Goal: Information Seeking & Learning: Learn about a topic

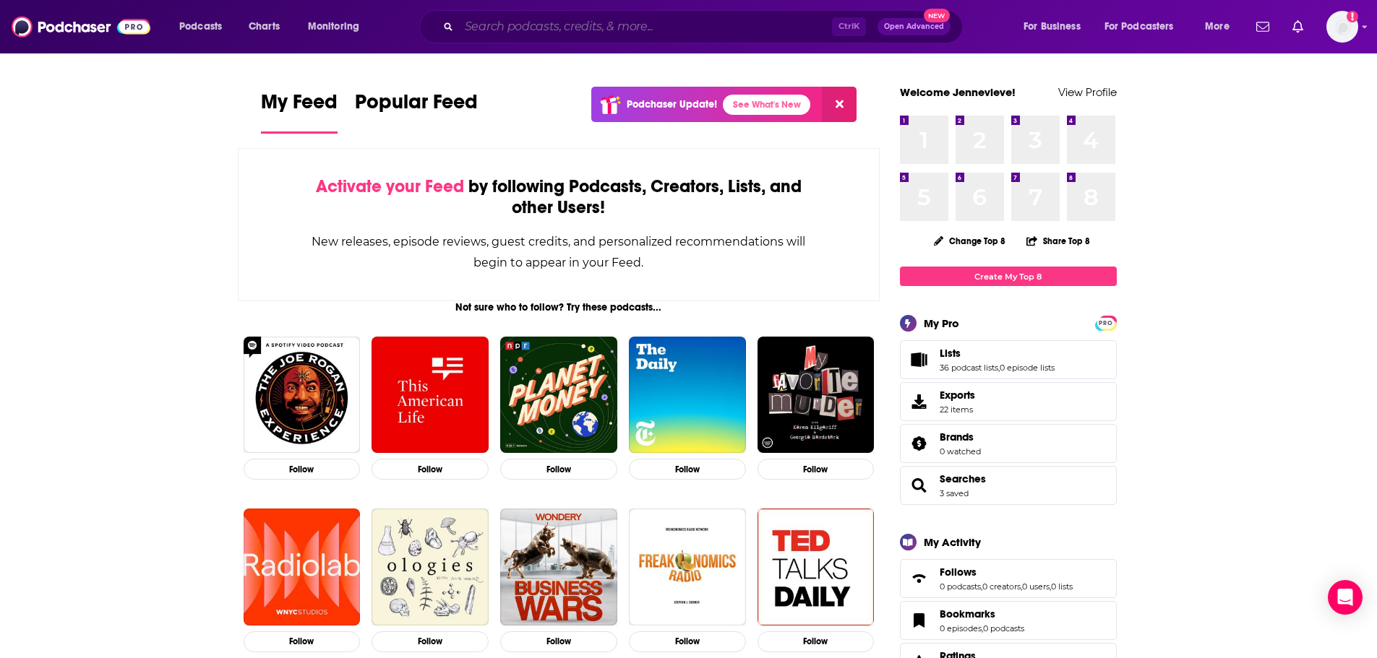
click at [518, 38] on input "Search podcasts, credits, & more..." at bounding box center [645, 26] width 373 height 23
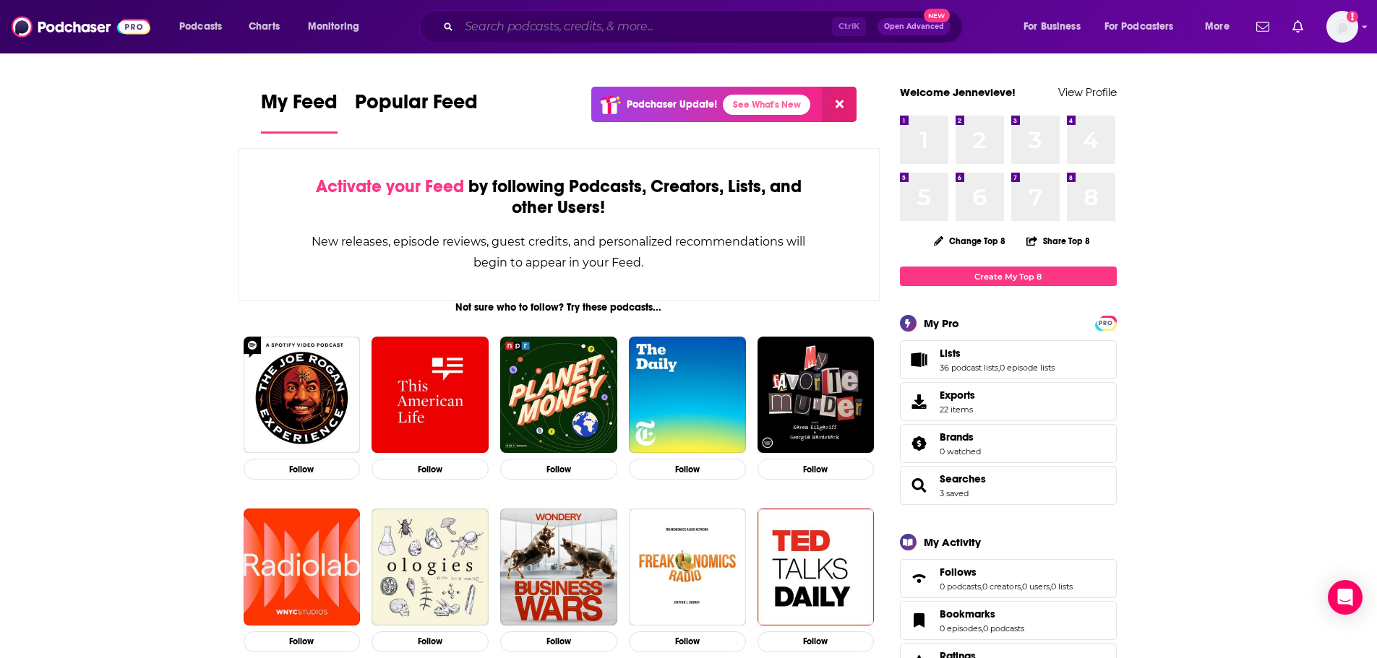
click at [588, 25] on input "Search podcasts, credits, & more..." at bounding box center [645, 26] width 373 height 23
click at [591, 30] on input "Search podcasts, credits, & more..." at bounding box center [645, 26] width 373 height 23
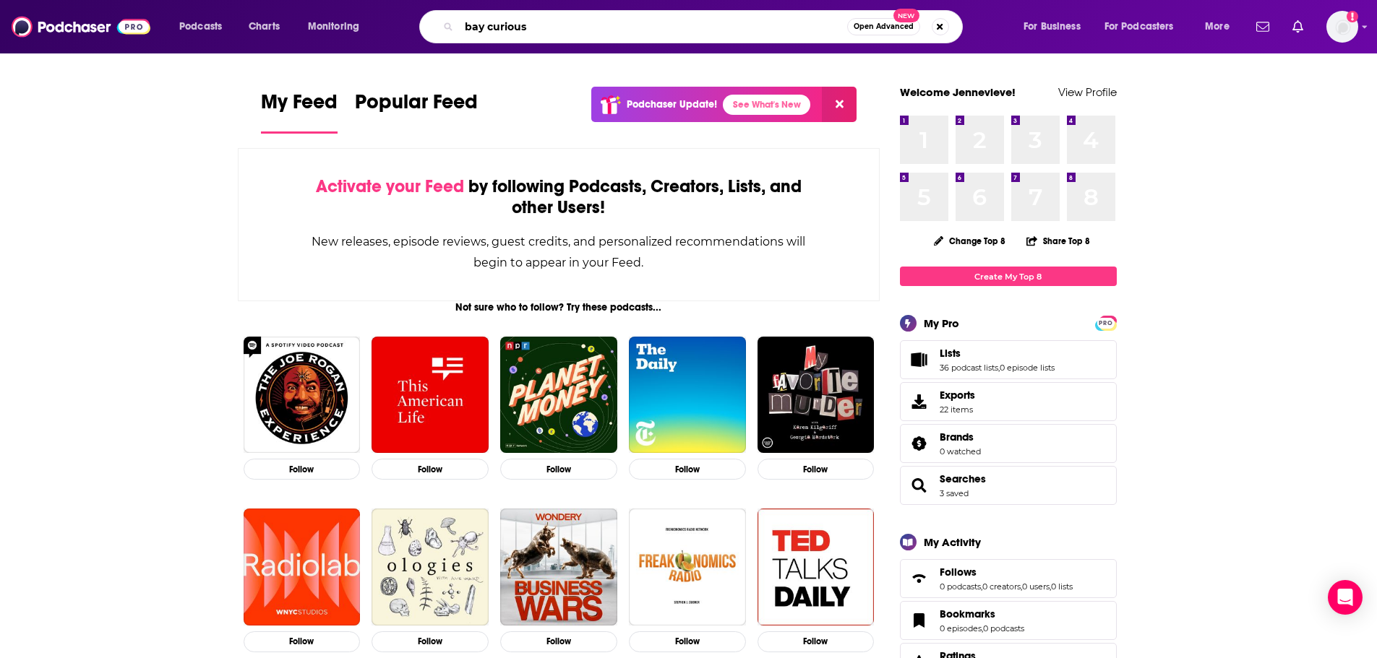
click at [694, 25] on input "bay curious" at bounding box center [653, 26] width 388 height 23
click at [449, 28] on icon "Search podcasts, credits, & more..." at bounding box center [448, 26] width 8 height 8
click at [571, 25] on input "bay curious" at bounding box center [653, 26] width 388 height 23
type input "bay curious"
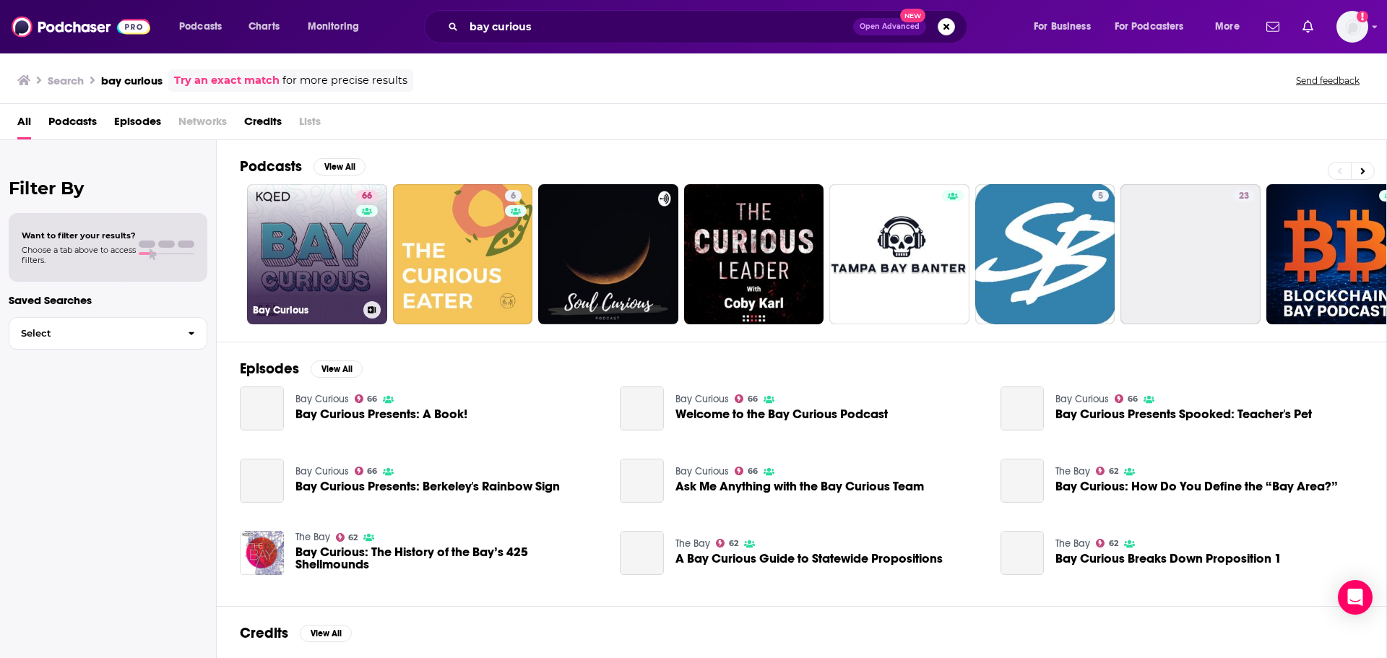
click at [325, 248] on link "66 Bay Curious" at bounding box center [317, 254] width 140 height 140
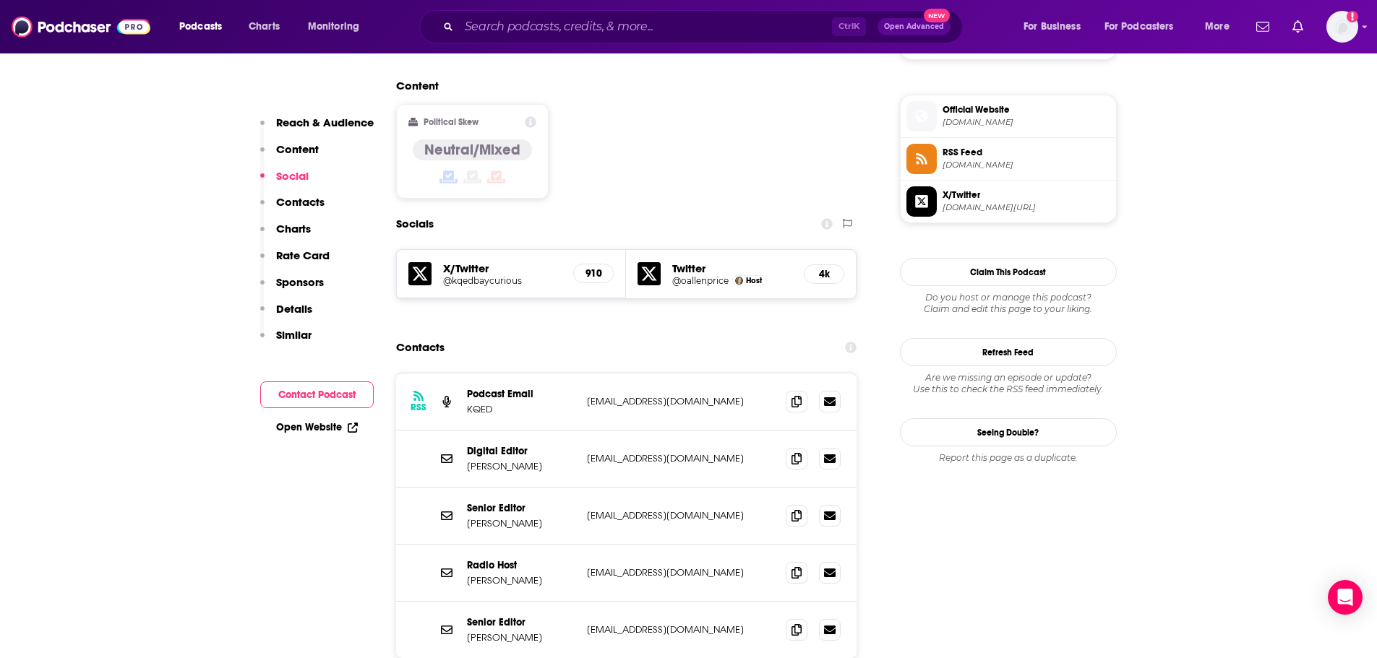
scroll to position [1156, 0]
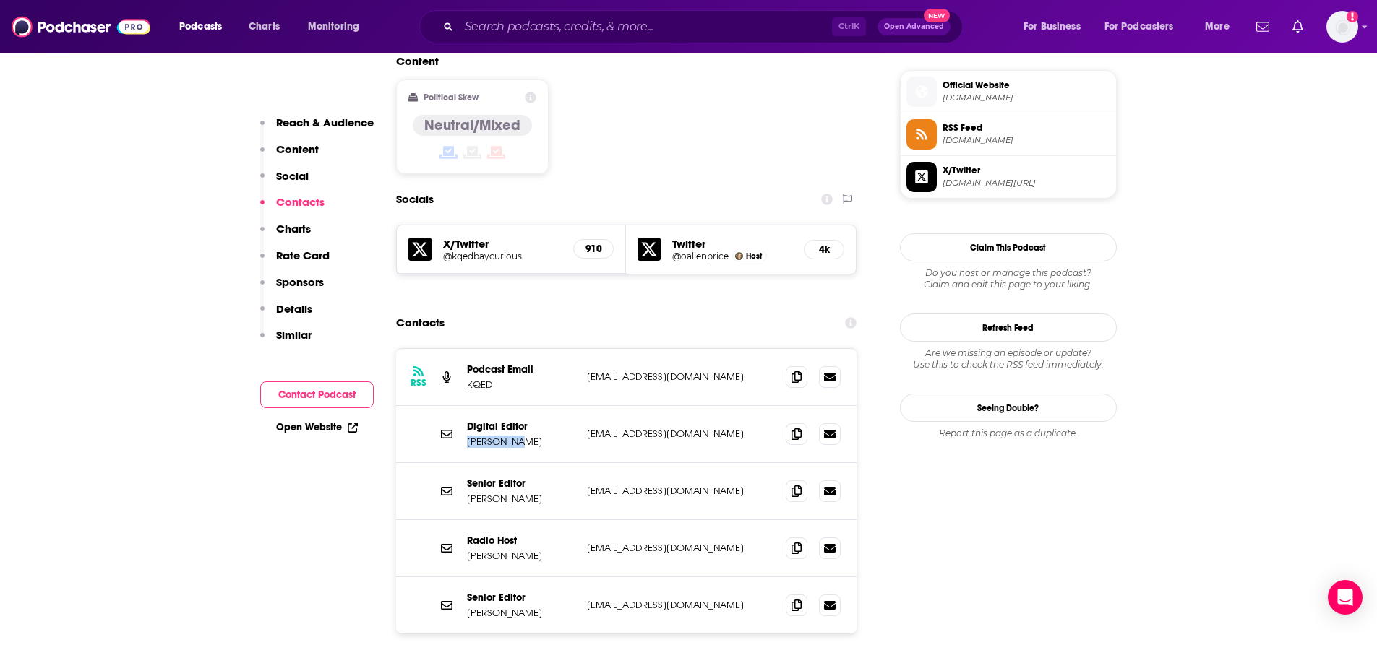
drag, startPoint x: 521, startPoint y: 350, endPoint x: 466, endPoint y: 354, distance: 55.1
click at [467, 436] on p "[PERSON_NAME]" at bounding box center [521, 442] width 108 height 12
copy p "[PERSON_NAME]"
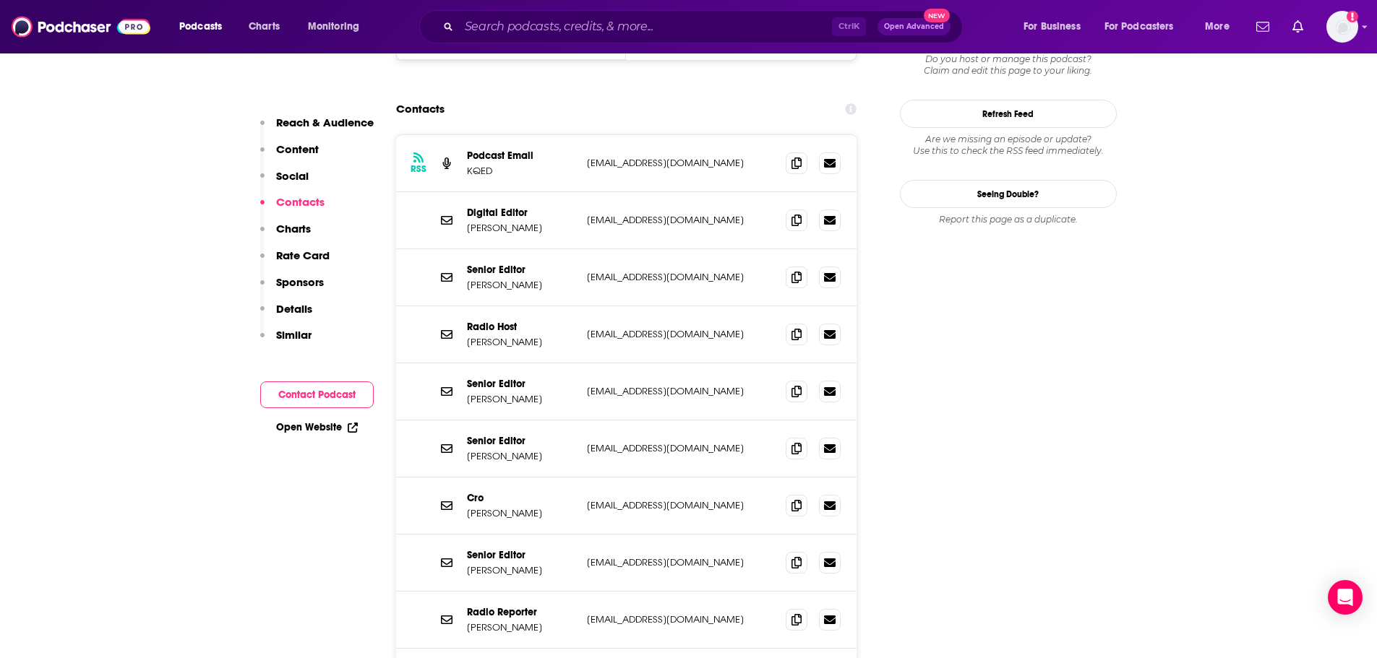
scroll to position [1445, 0]
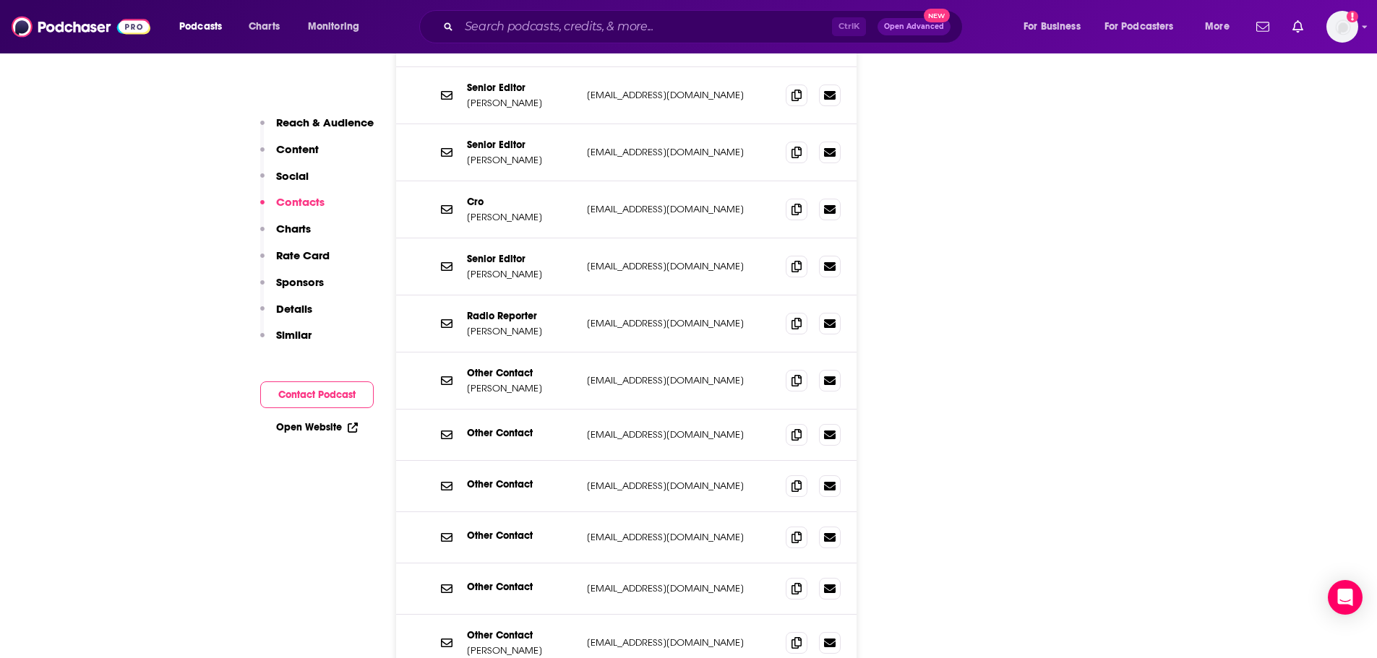
scroll to position [1734, 0]
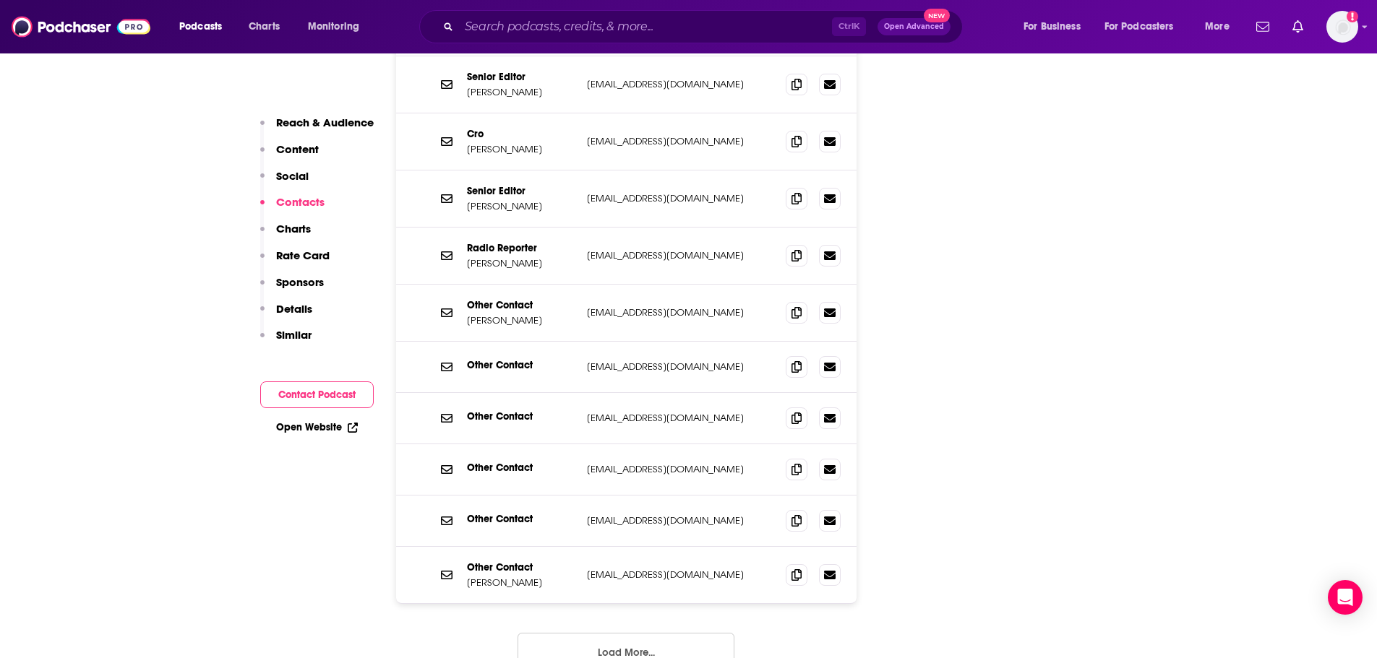
click at [639, 633] on button "Load More..." at bounding box center [625, 652] width 217 height 39
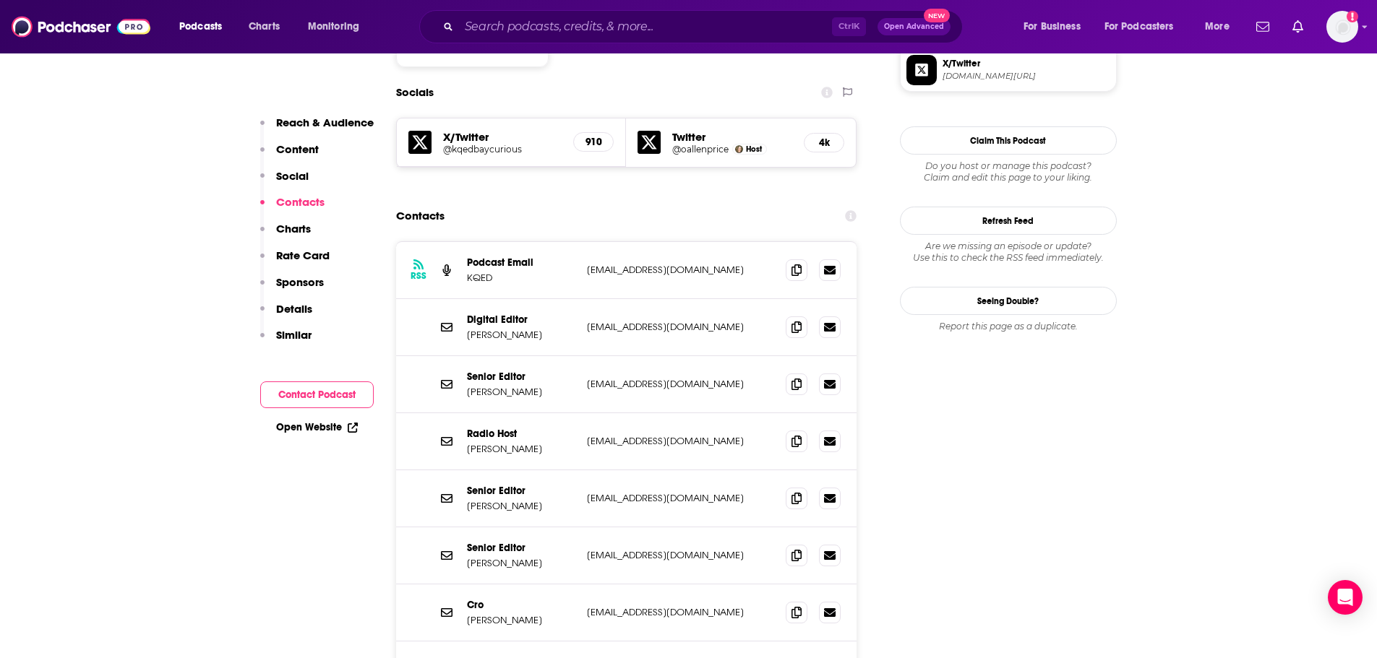
scroll to position [1228, 0]
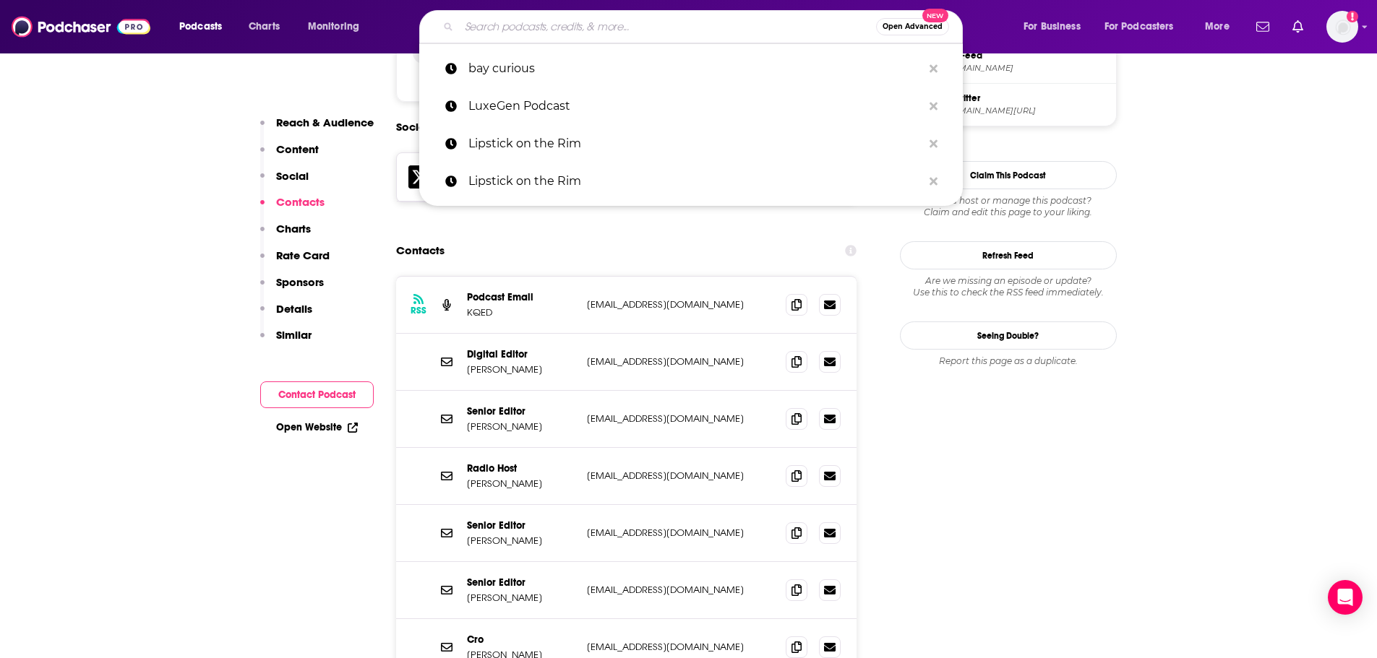
click at [550, 33] on input "Search podcasts, credits, & more..." at bounding box center [667, 26] width 417 height 23
paste input "[GEOGRAPHIC_DATA] [DATE]"
type input "[GEOGRAPHIC_DATA] [DATE]"
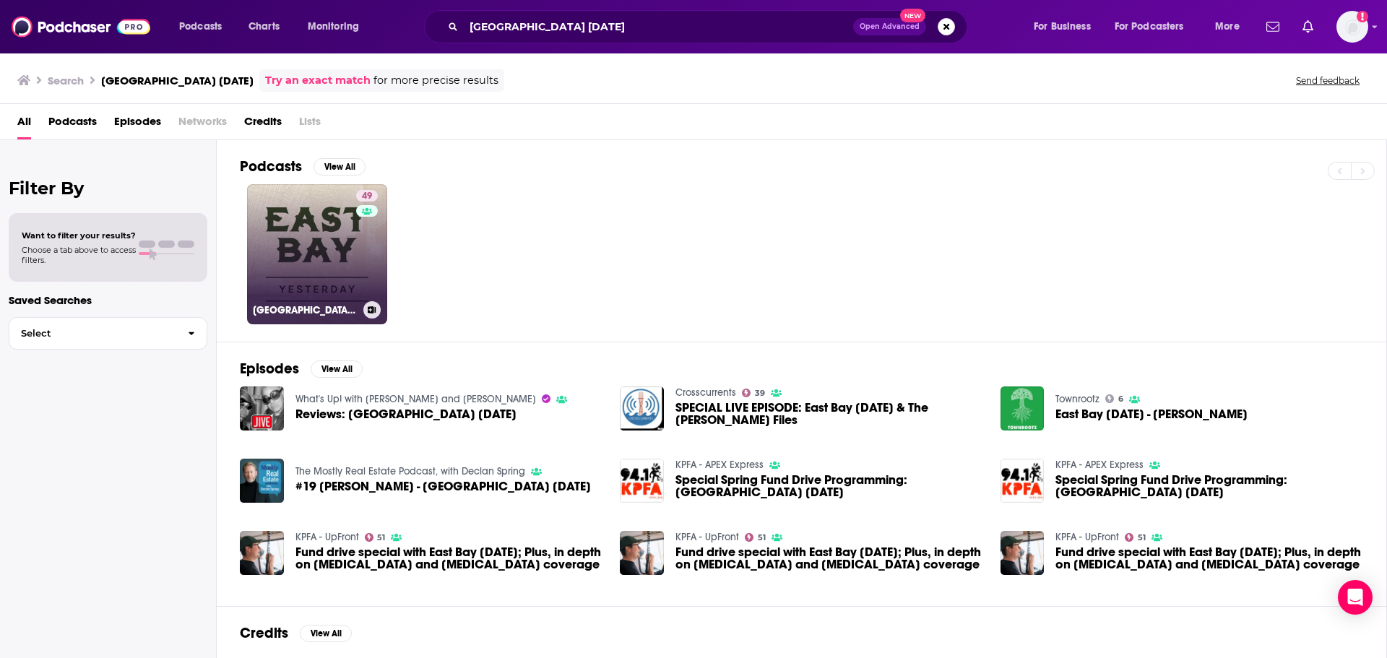
click at [326, 296] on link "49 [GEOGRAPHIC_DATA] [DATE]" at bounding box center [317, 254] width 140 height 140
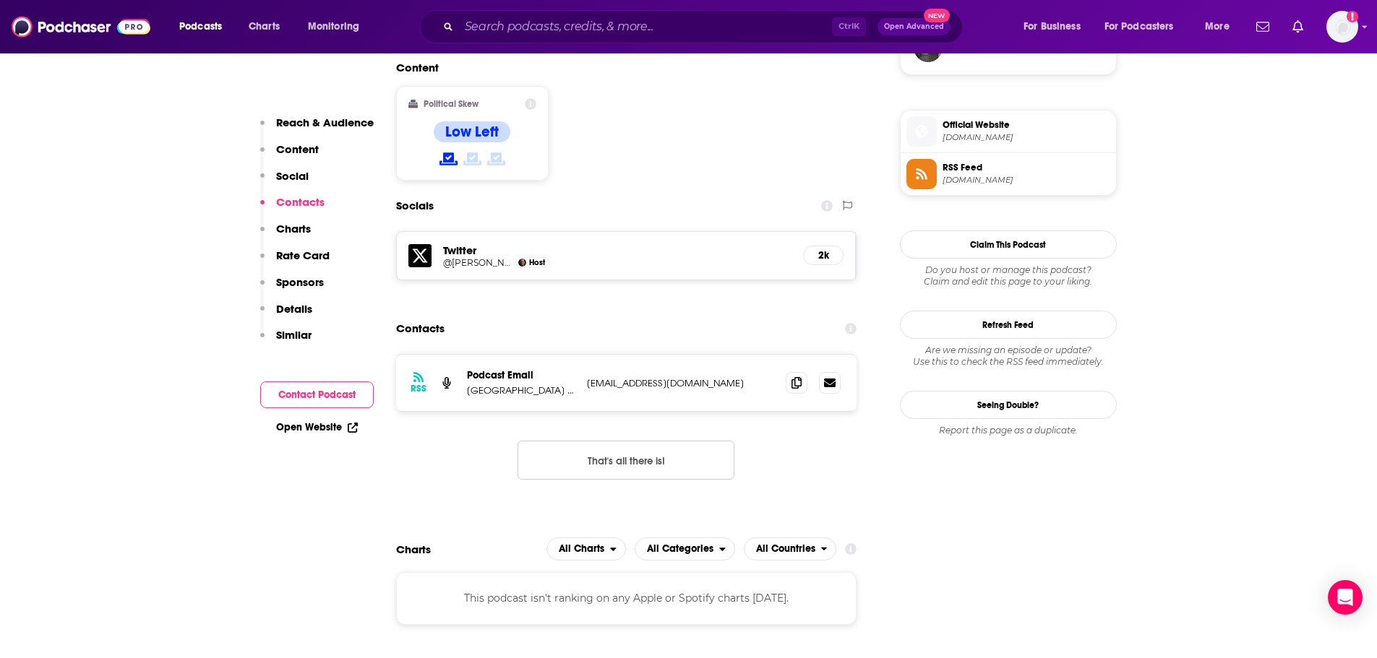
scroll to position [1156, 0]
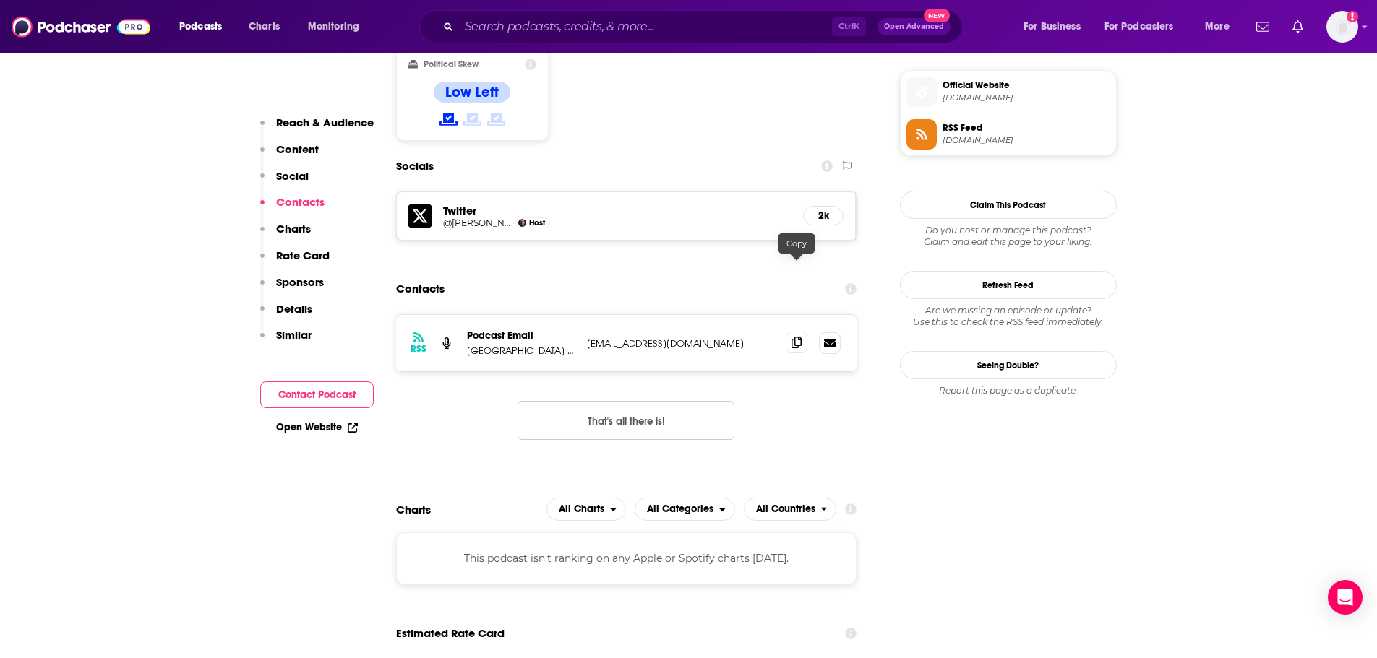
click at [791, 337] on icon at bounding box center [796, 343] width 10 height 12
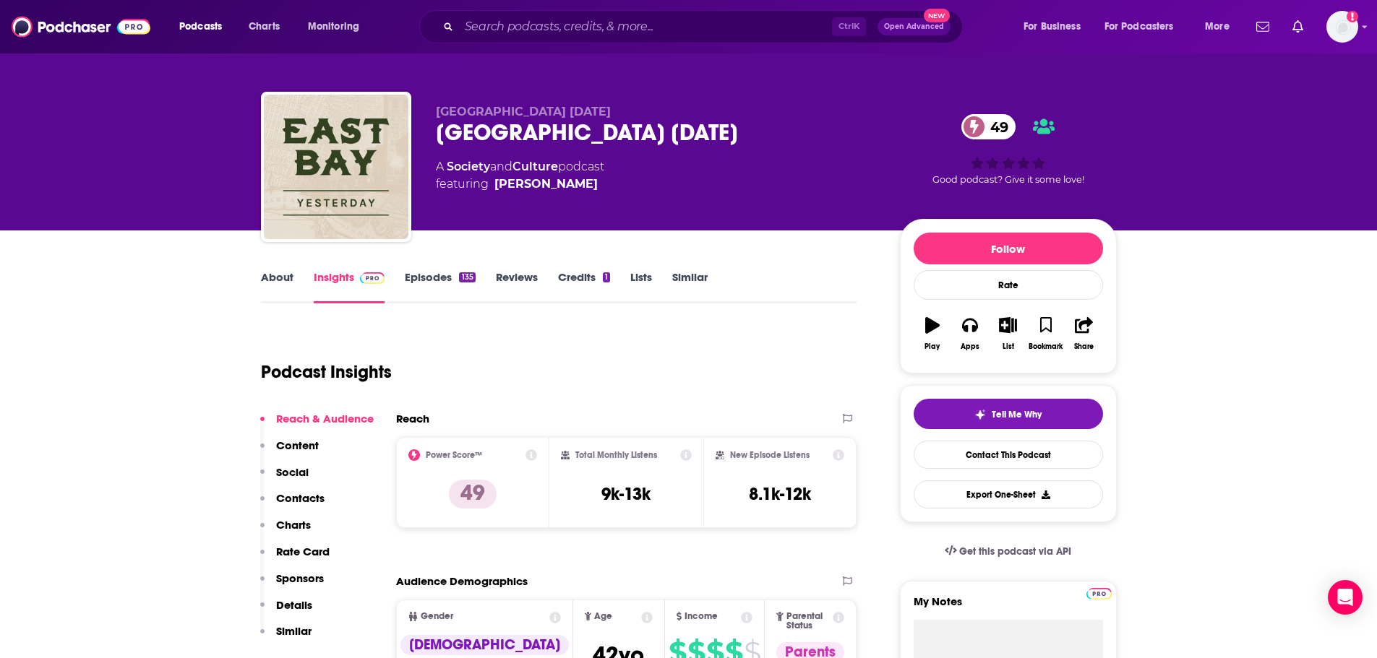
scroll to position [0, 0]
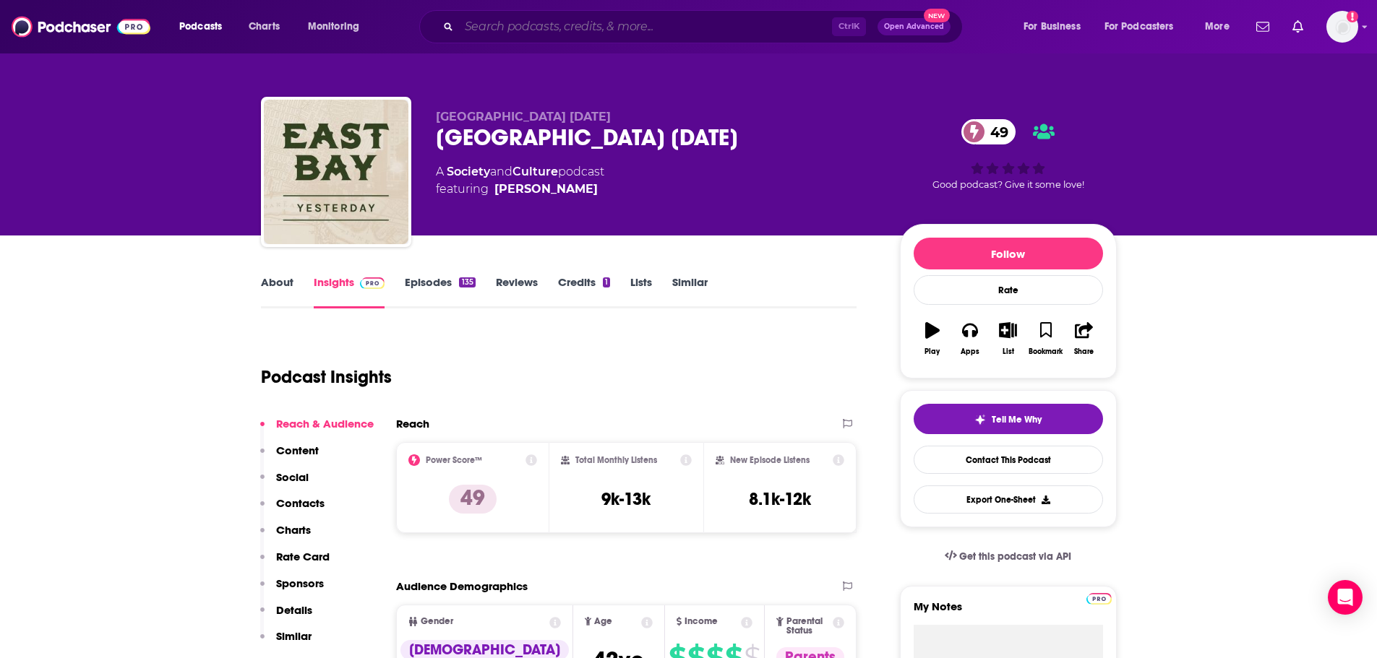
click at [530, 26] on input "Search podcasts, credits, & more..." at bounding box center [645, 26] width 373 height 23
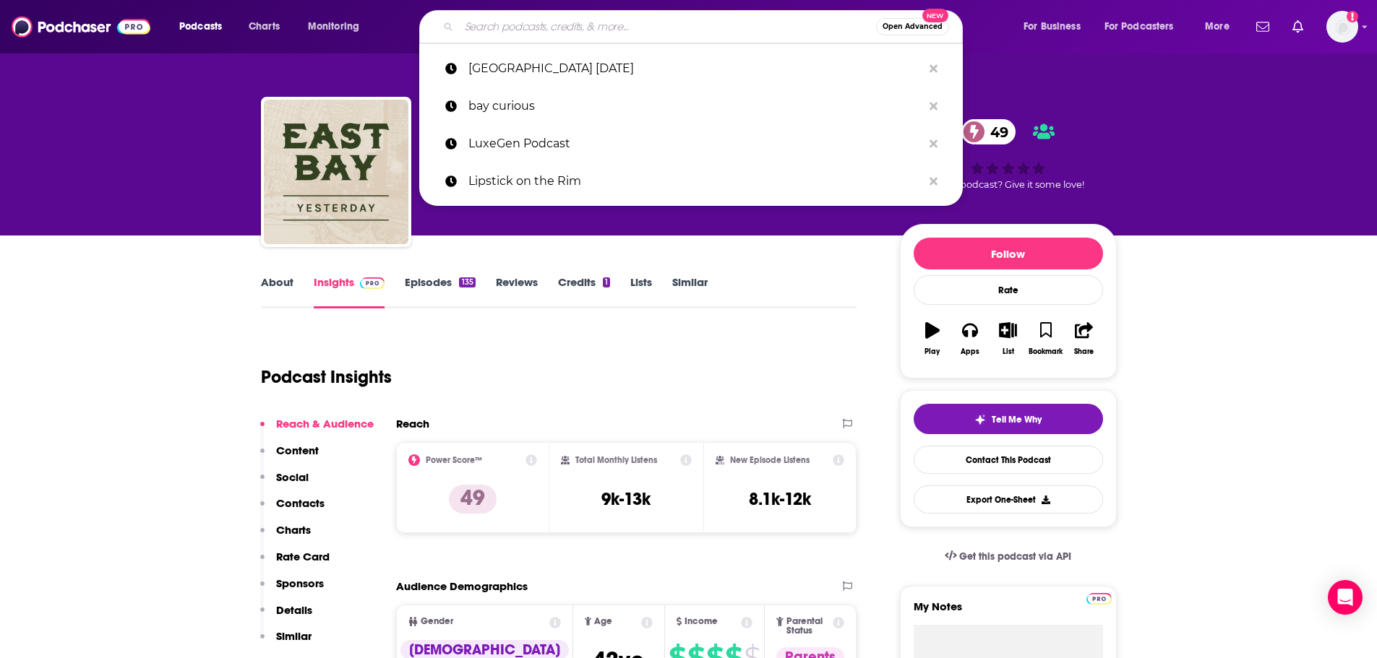
paste input "Storied: [GEOGRAPHIC_DATA]"
type input "Storied: [GEOGRAPHIC_DATA]"
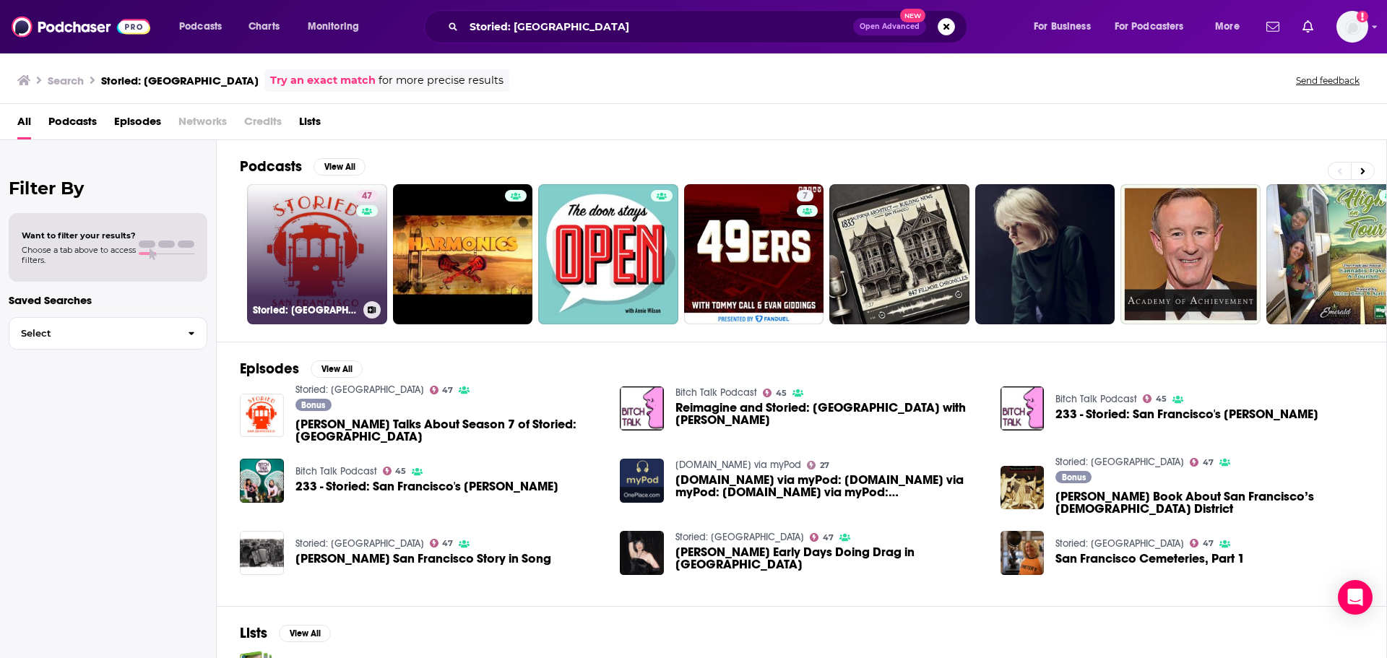
click at [322, 255] on link "47 Storied: [GEOGRAPHIC_DATA]" at bounding box center [317, 254] width 140 height 140
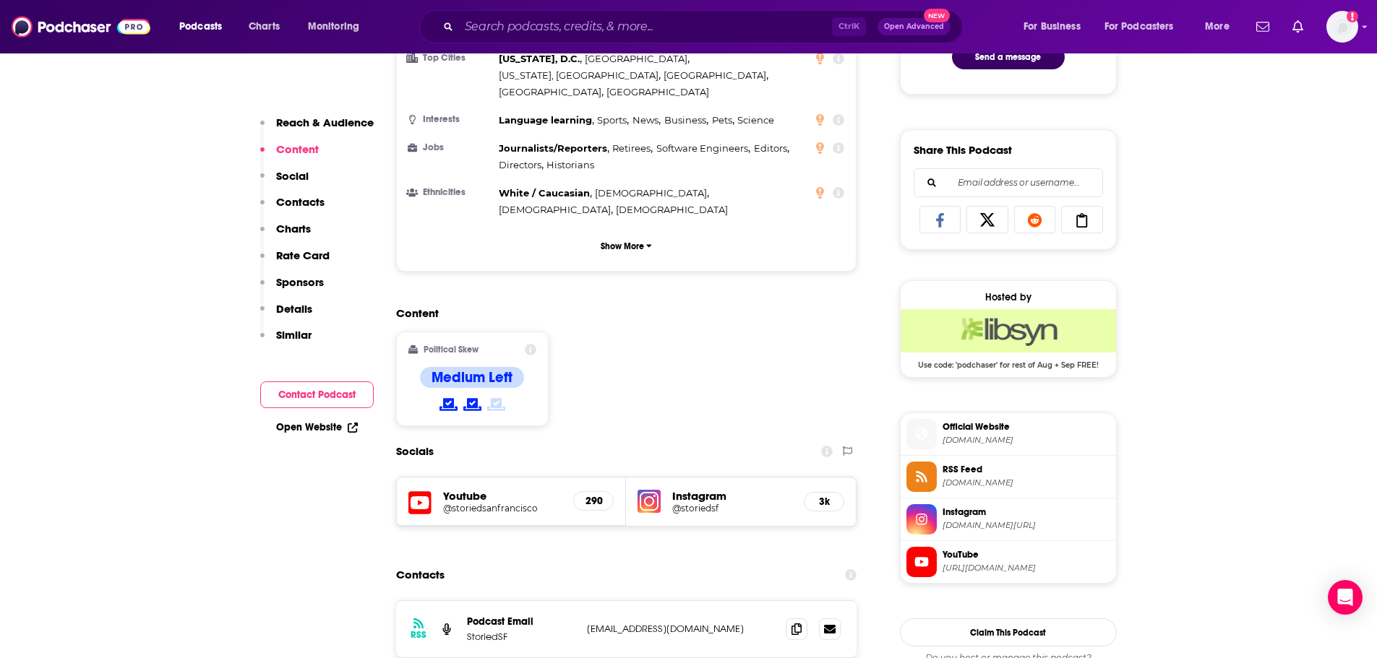
scroll to position [867, 0]
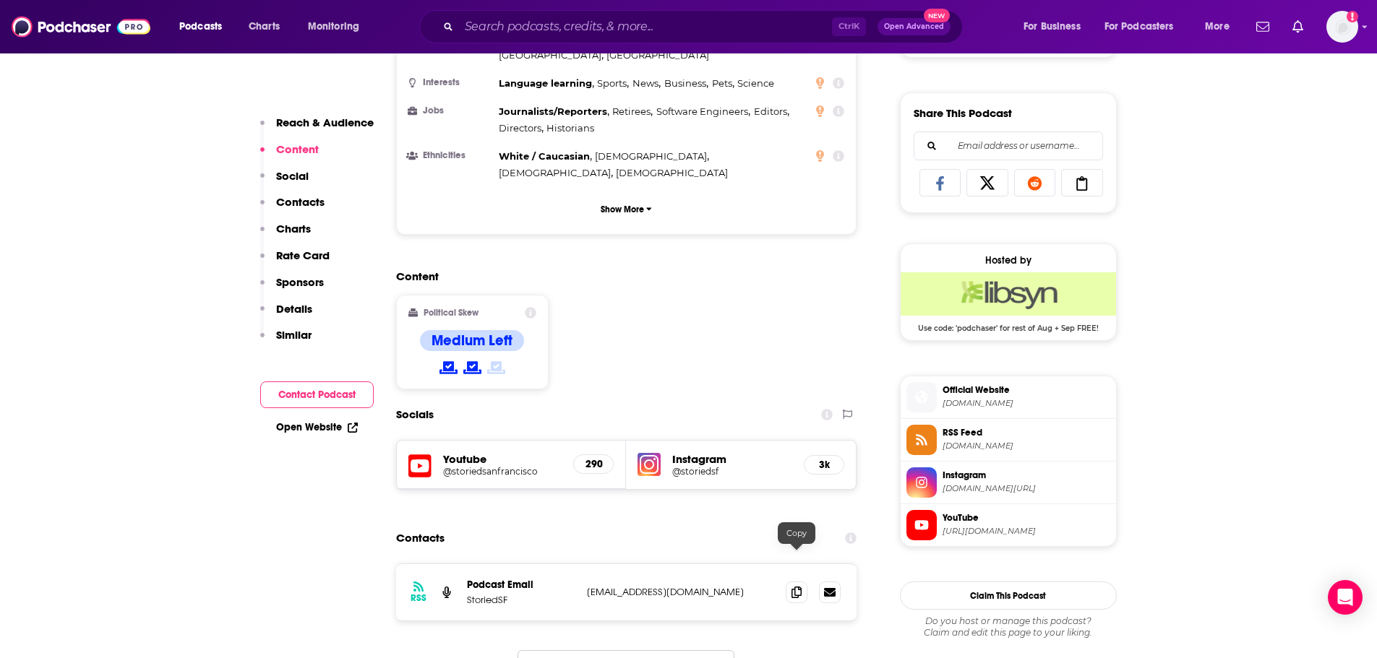
click at [805, 582] on div at bounding box center [812, 593] width 55 height 22
click at [797, 586] on icon at bounding box center [796, 592] width 10 height 12
click at [553, 10] on div "Ctrl K Open Advanced New" at bounding box center [690, 26] width 543 height 33
click at [554, 23] on input "Search podcasts, credits, & more..." at bounding box center [645, 26] width 373 height 23
paste input "Total SF"
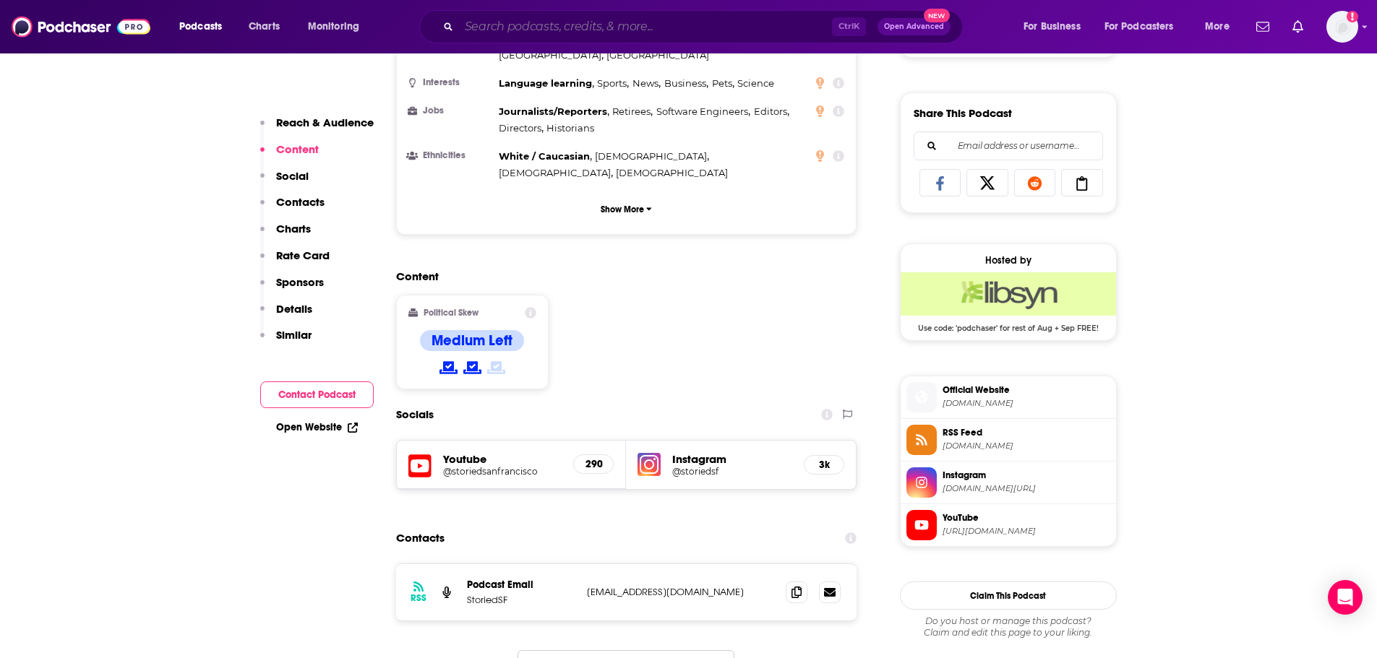
type input "Total SF"
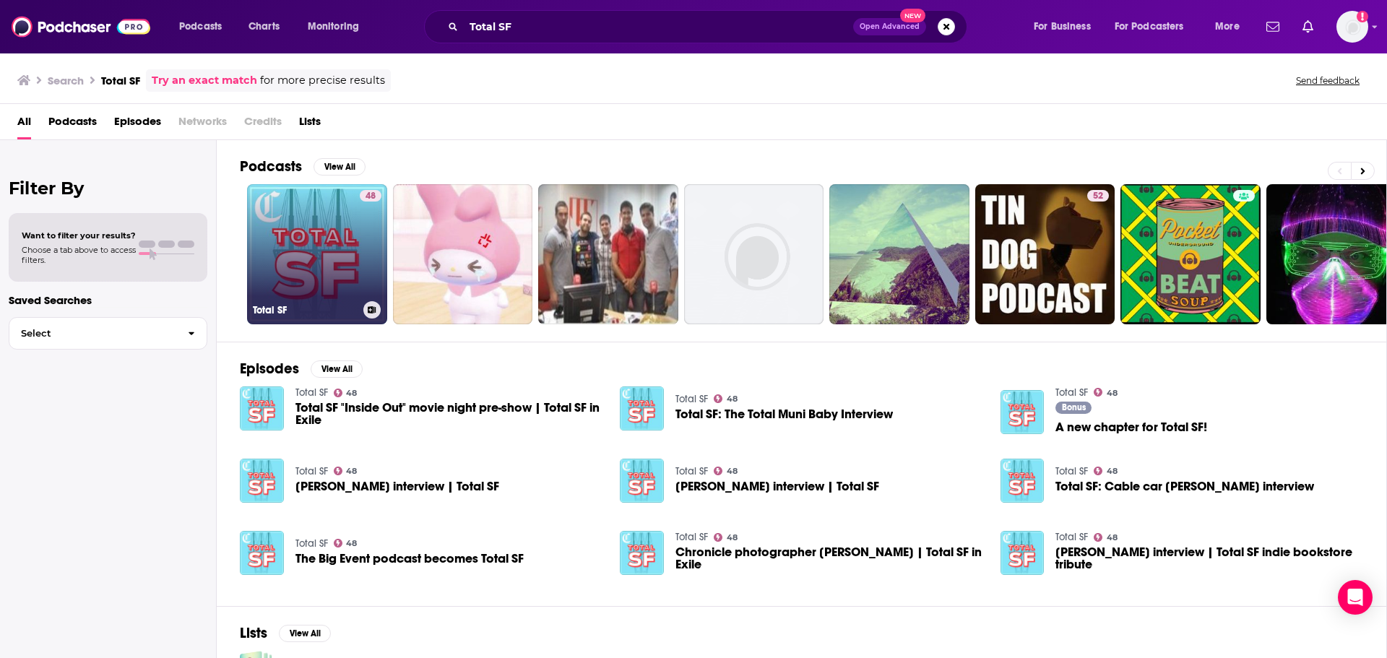
click at [317, 274] on link "48 Total SF" at bounding box center [317, 254] width 140 height 140
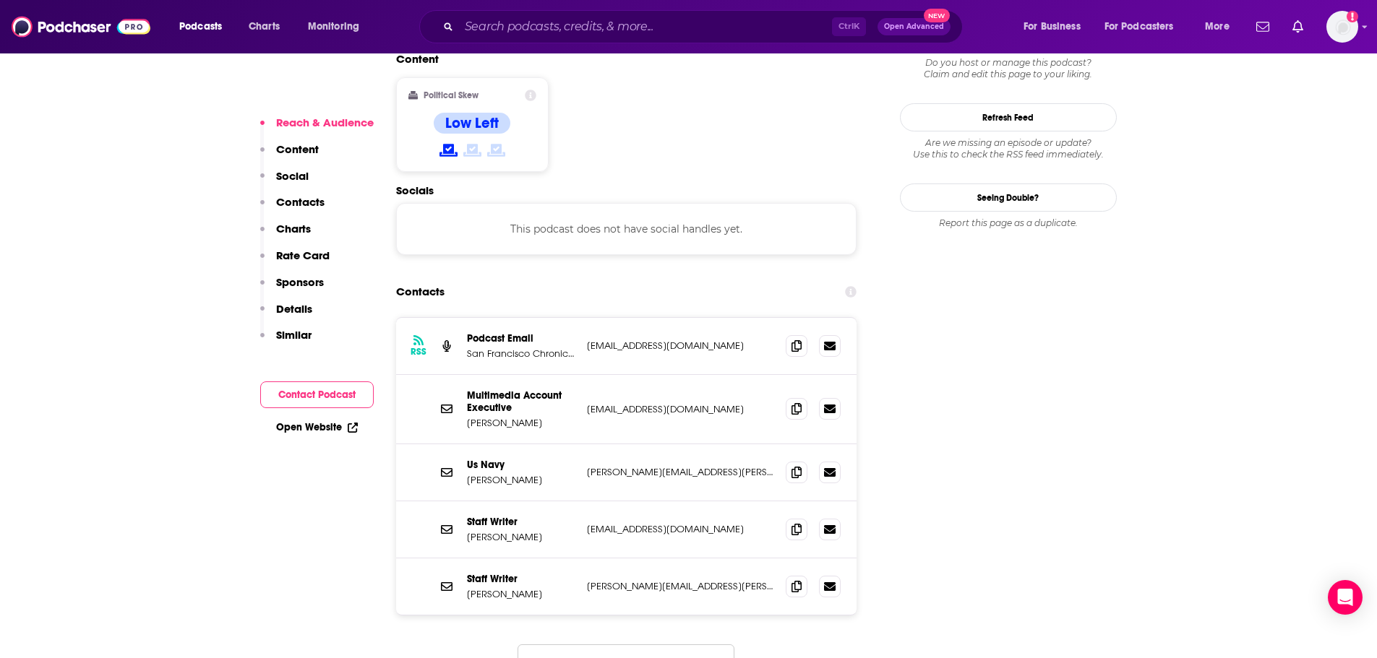
scroll to position [1228, 0]
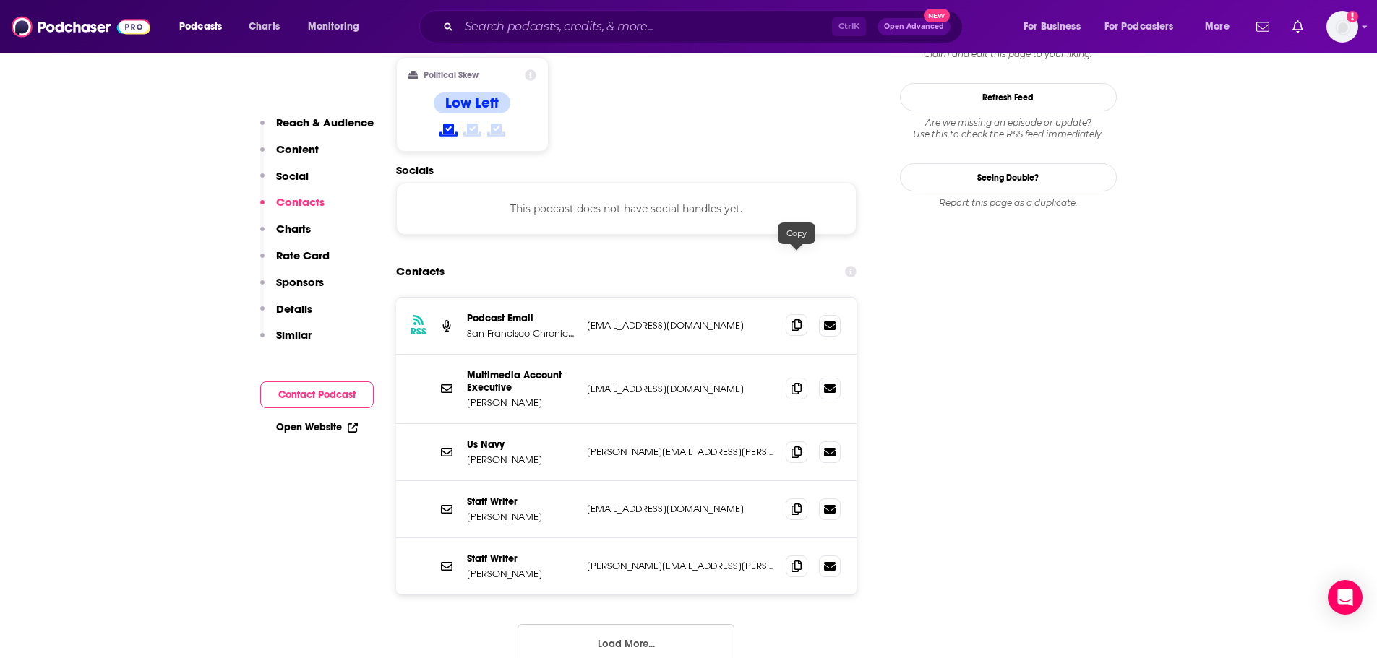
click at [795, 319] on icon at bounding box center [796, 325] width 10 height 12
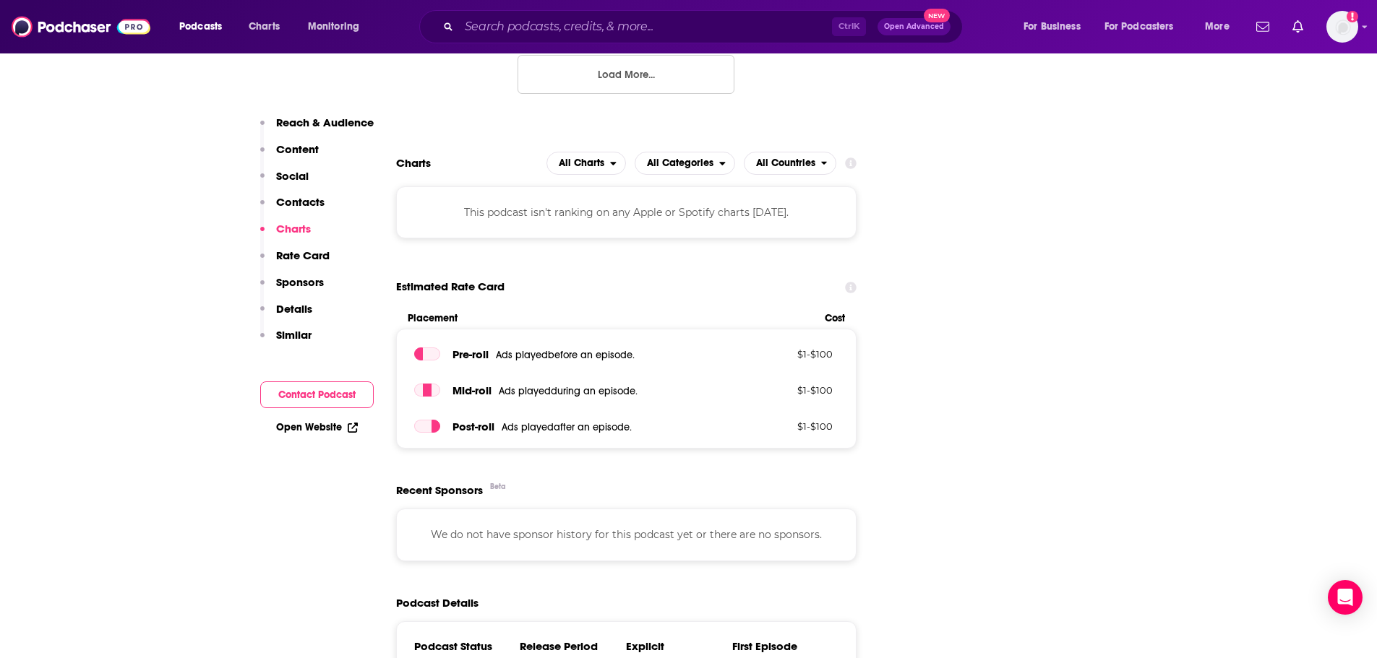
scroll to position [2023, 0]
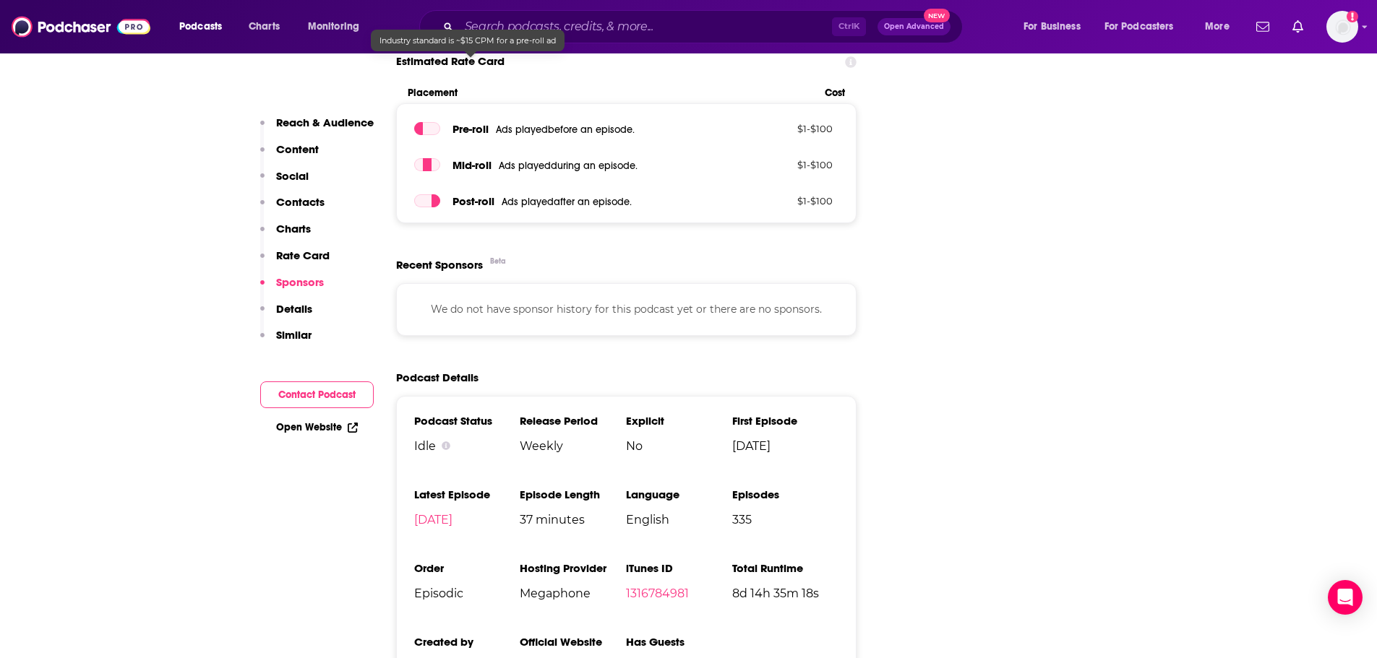
click at [539, 40] on div "Ctrl K Open Advanced New" at bounding box center [690, 26] width 543 height 33
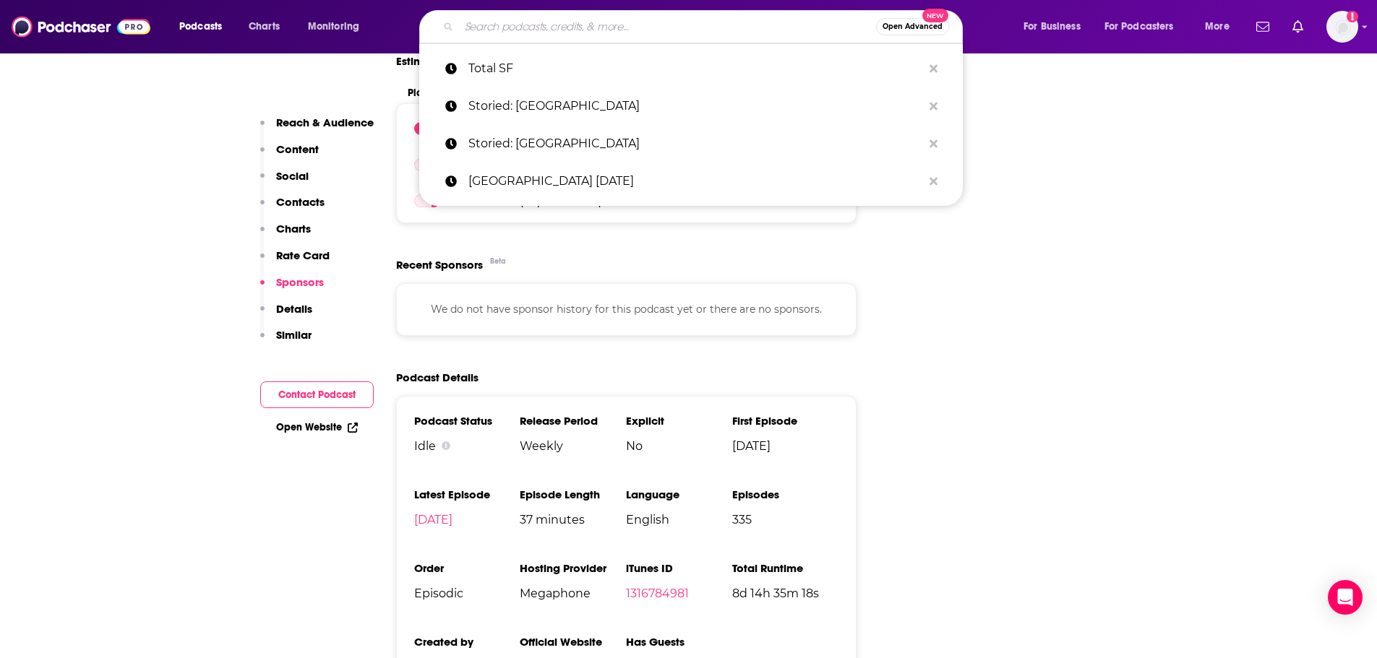
click at [541, 35] on input "Search podcasts, credits, & more..." at bounding box center [667, 26] width 417 height 23
paste input "Muni Diaries"
type input "Muni Diaries"
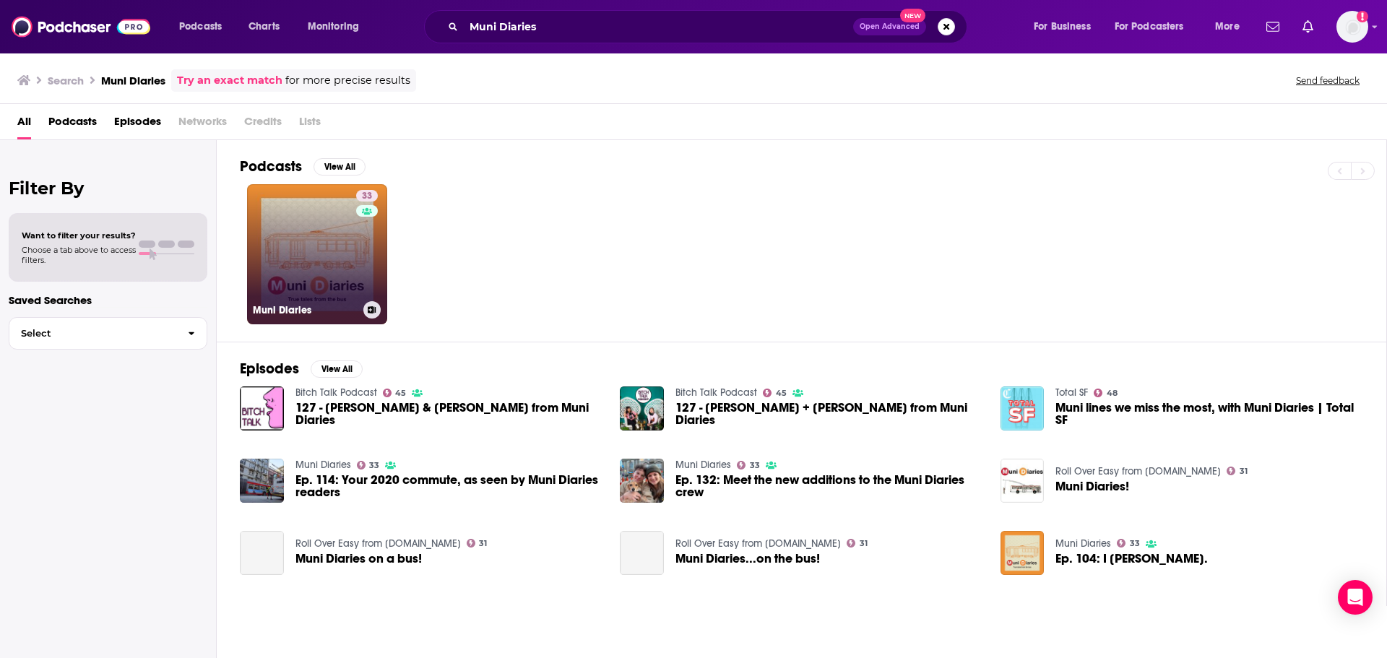
drag, startPoint x: 330, startPoint y: 218, endPoint x: 347, endPoint y: 218, distance: 17.3
click at [272, 251] on link "33 Muni Diaries" at bounding box center [317, 254] width 140 height 140
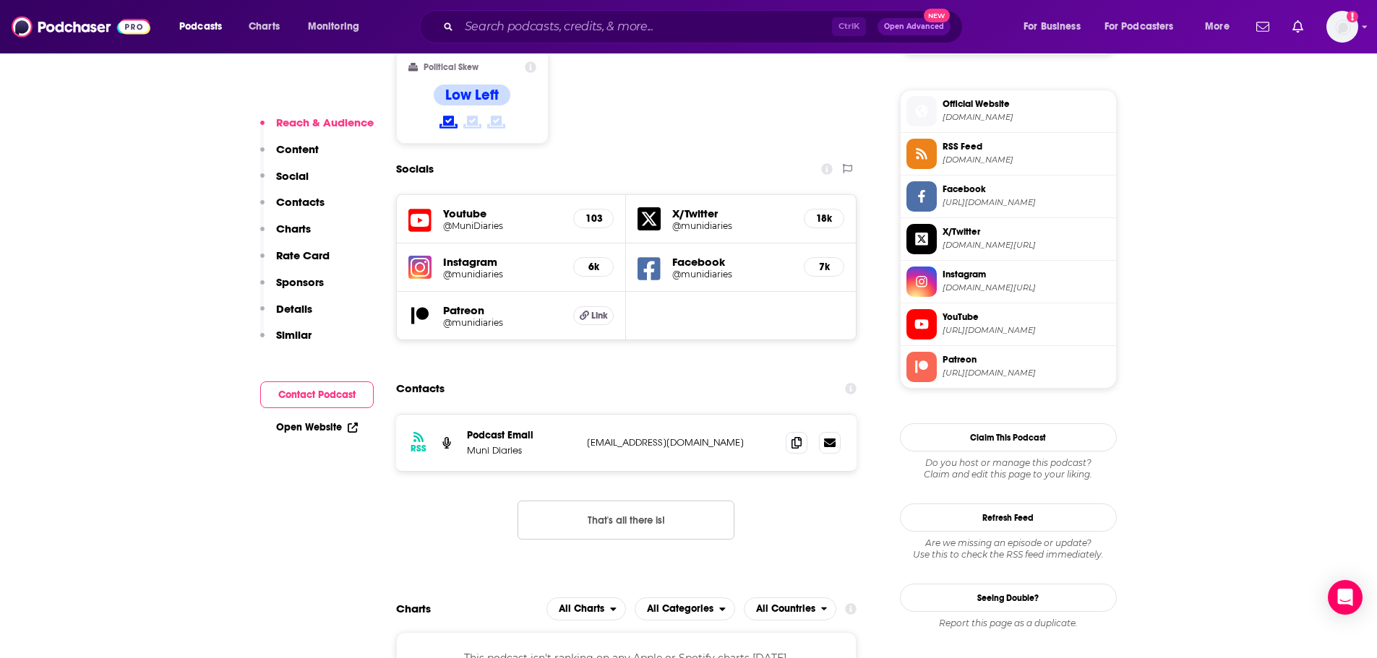
scroll to position [1156, 0]
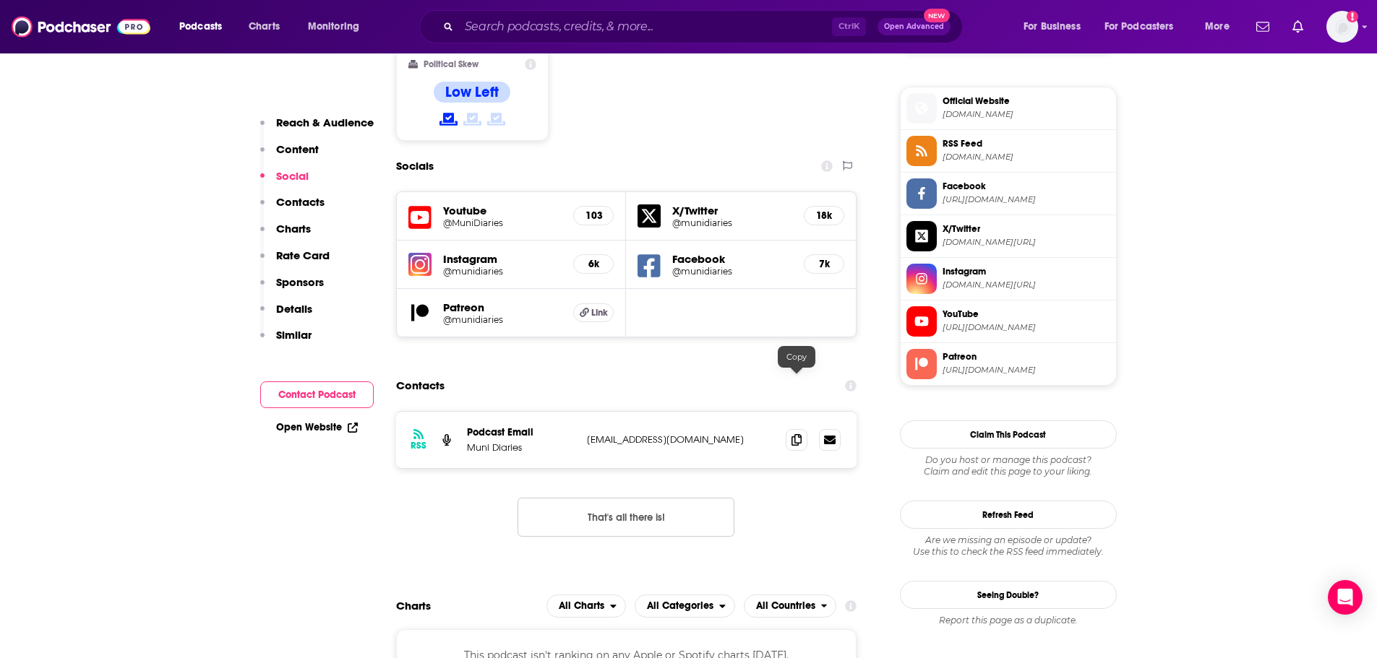
drag, startPoint x: 801, startPoint y: 384, endPoint x: 322, endPoint y: 392, distance: 479.2
click at [801, 434] on icon at bounding box center [796, 440] width 10 height 12
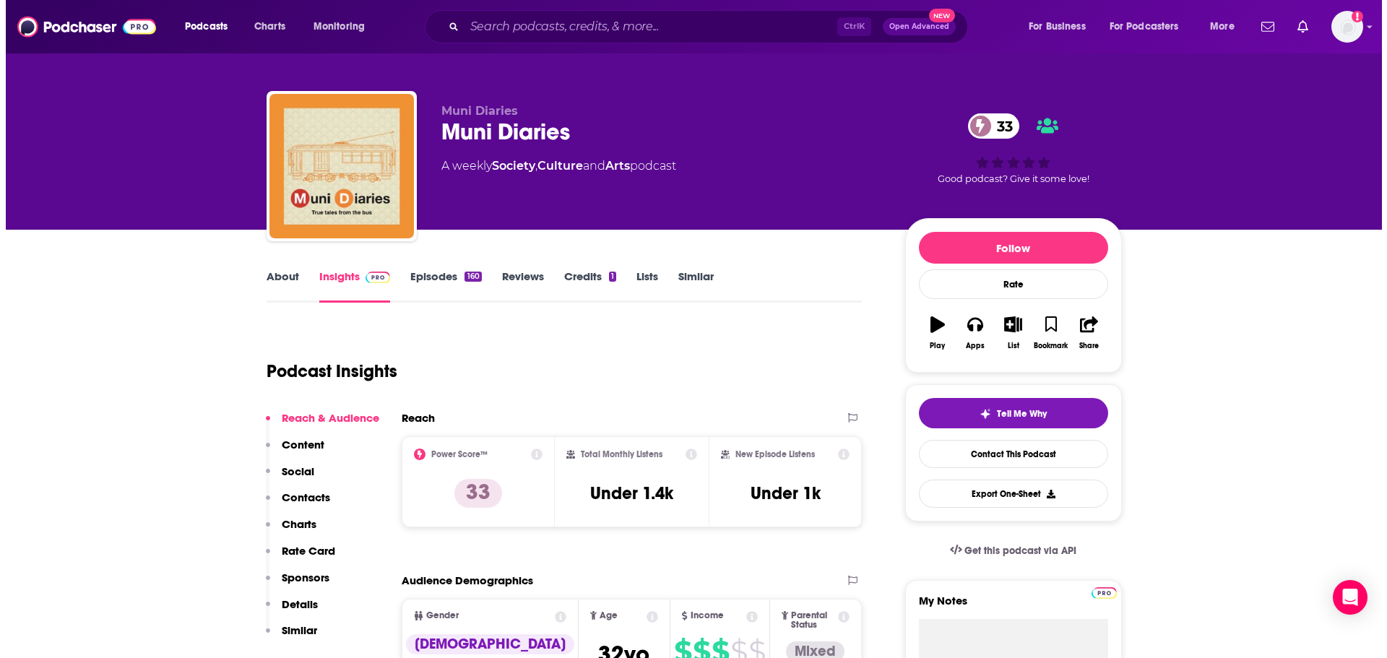
scroll to position [0, 0]
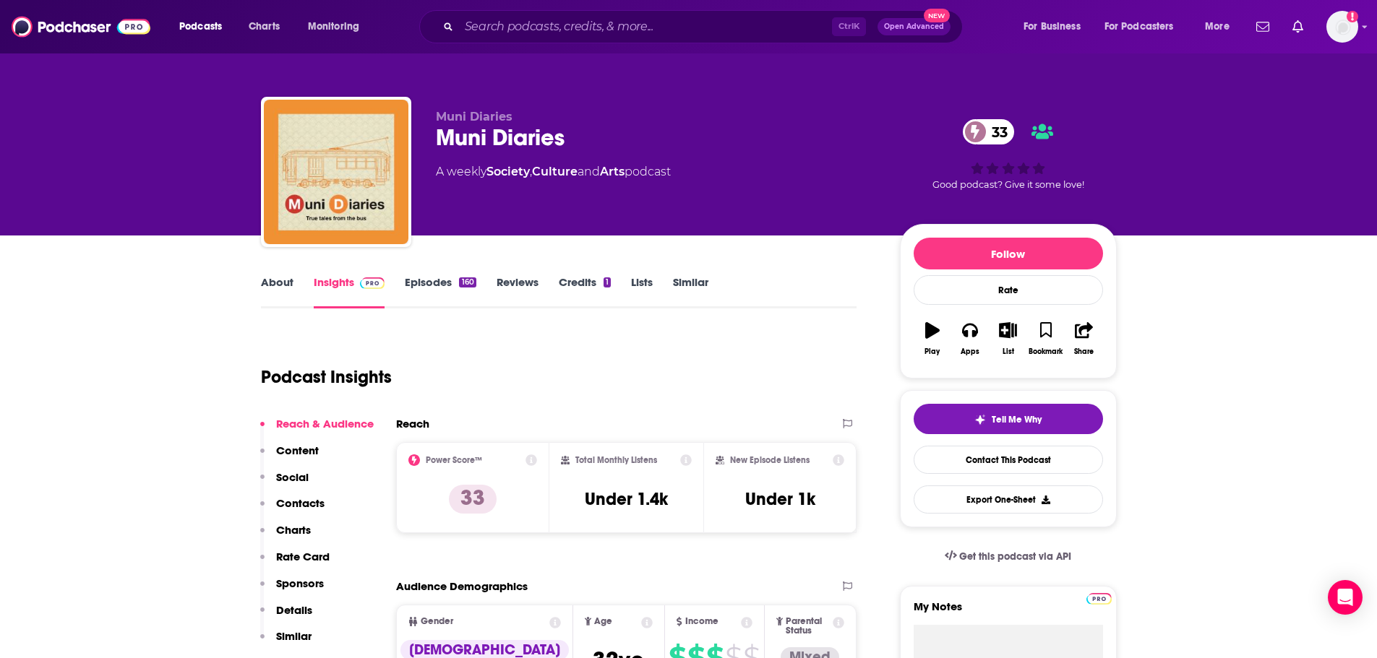
drag, startPoint x: 473, startPoint y: 113, endPoint x: 443, endPoint y: 106, distance: 31.0
click at [473, 113] on span "Muni Diaries" at bounding box center [474, 117] width 77 height 14
click at [203, 20] on span "Podcasts" at bounding box center [200, 27] width 43 height 20
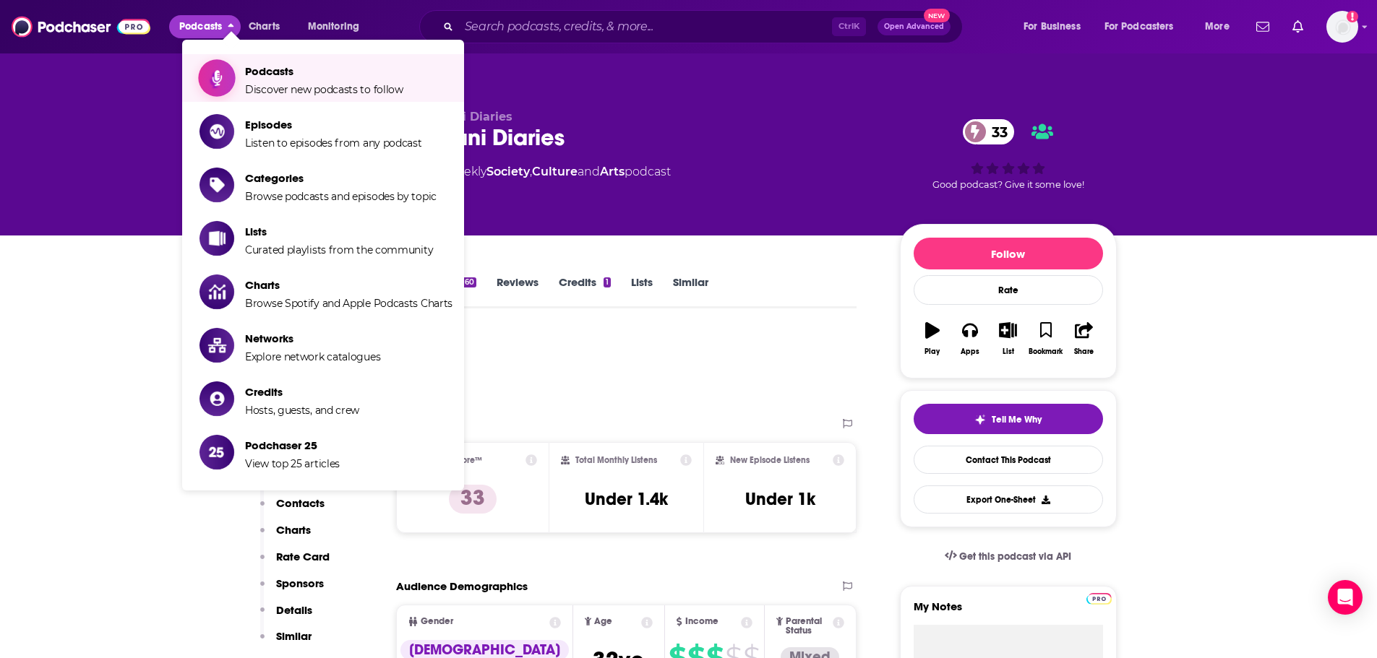
click at [307, 65] on span "Podcasts" at bounding box center [324, 71] width 158 height 14
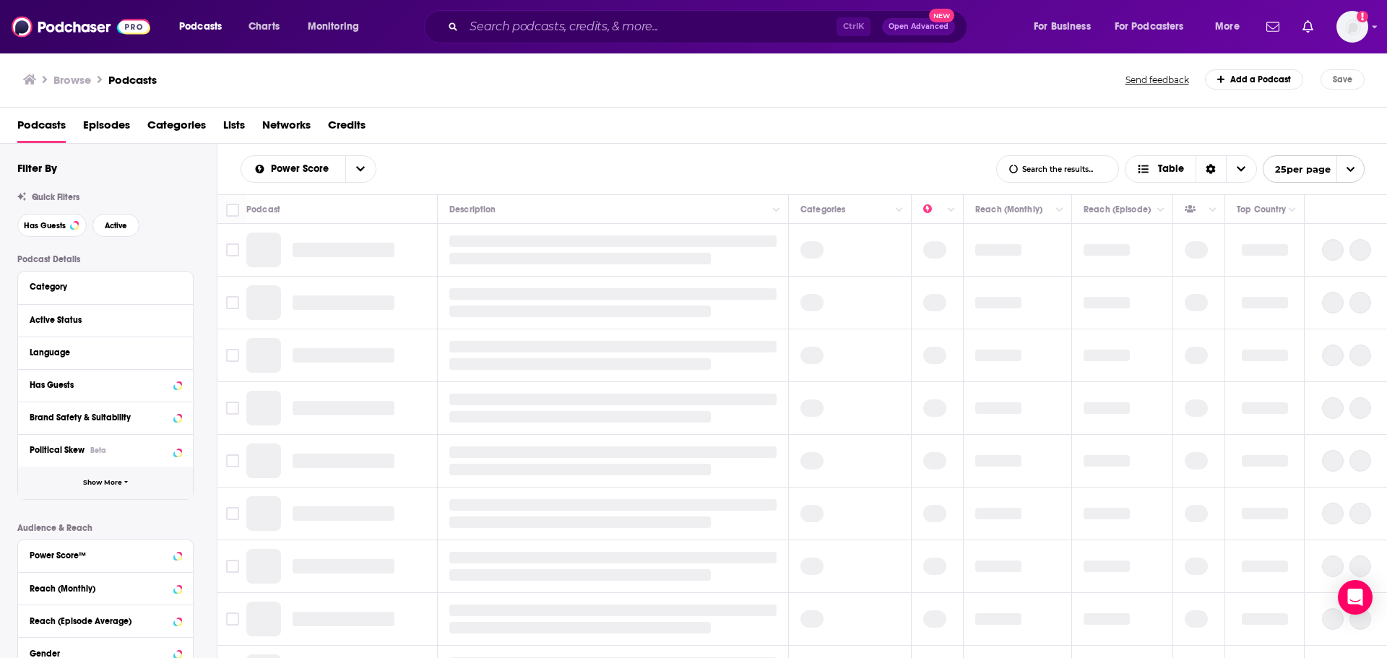
click at [107, 486] on span "Show More" at bounding box center [102, 483] width 39 height 8
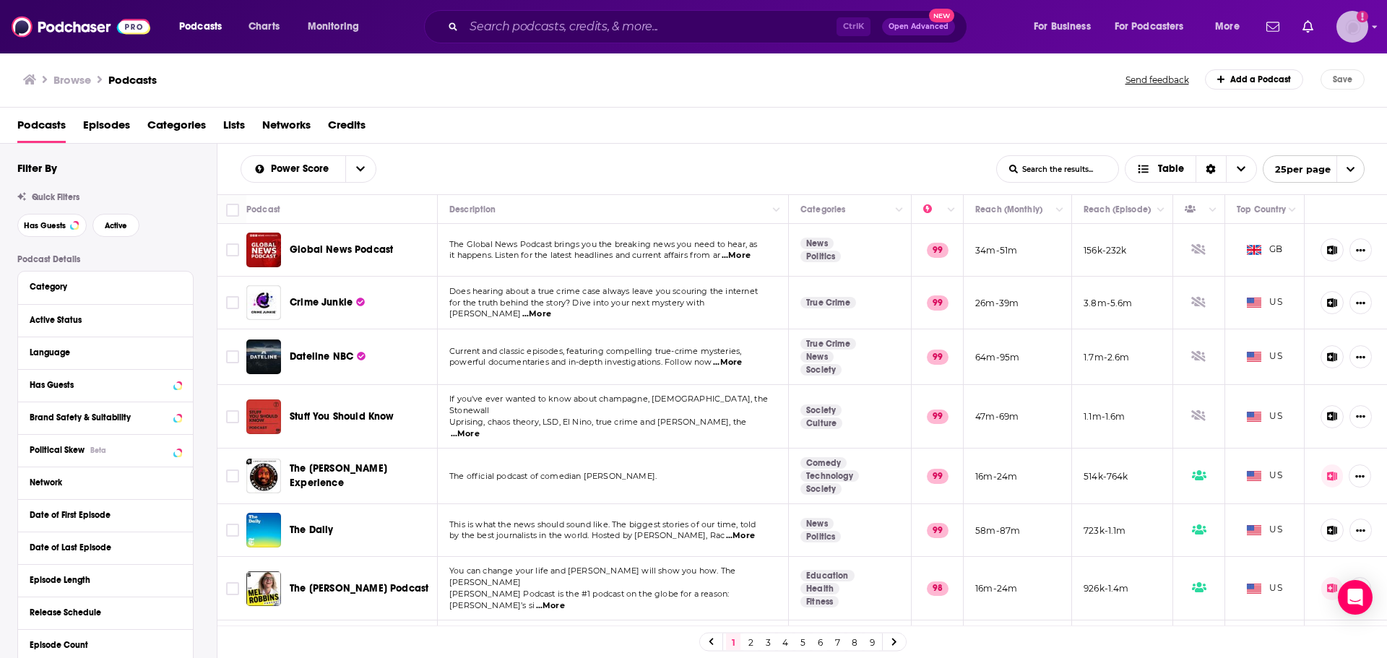
click at [1361, 30] on img "Logged in as jennevievef" at bounding box center [1353, 27] width 32 height 32
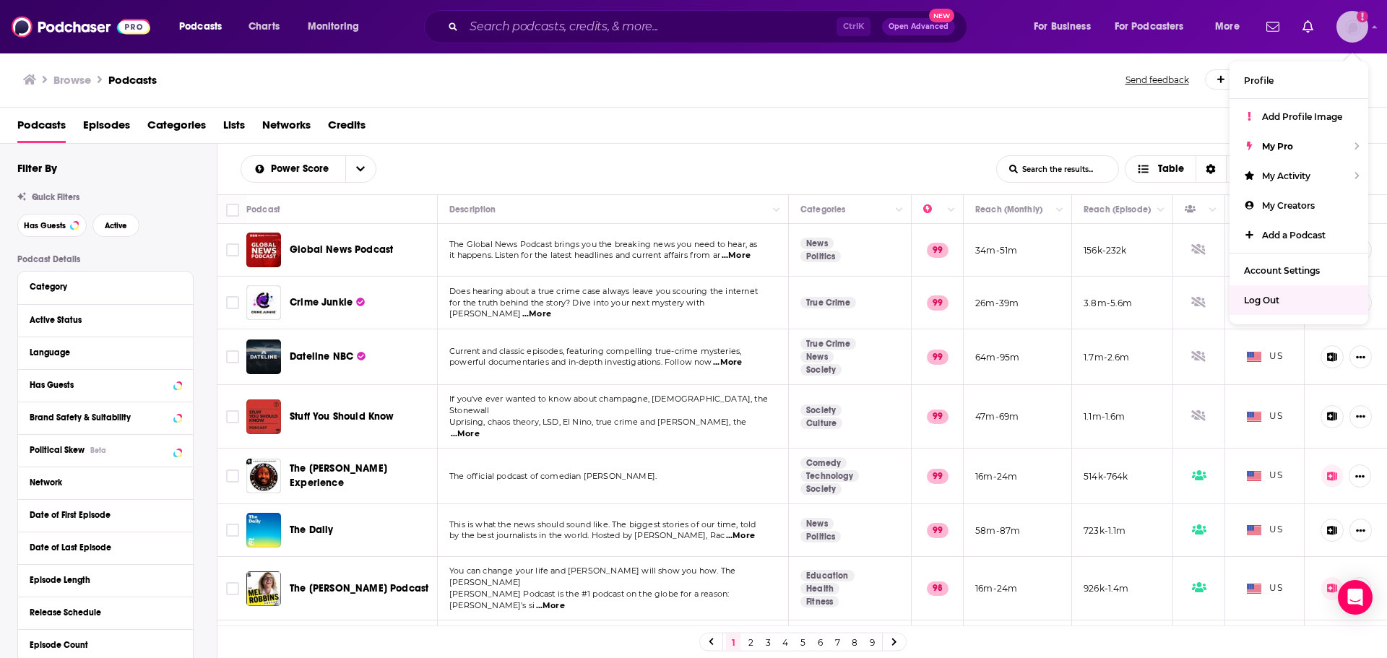
click at [1265, 303] on span "Log Out" at bounding box center [1261, 300] width 35 height 11
